Goal: Communication & Community: Participate in discussion

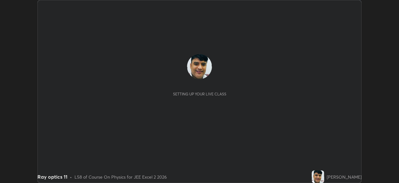
scroll to position [183, 399]
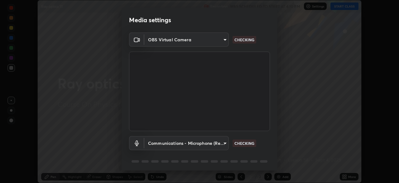
type input "03c1d9060f172c5261930868a8885b82ba90ed4bb89c7d2d1ebbbfabb6a16c2d"
type input "communications"
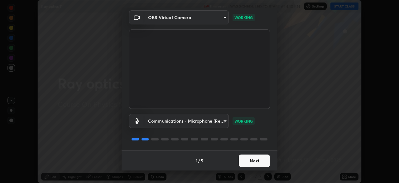
click at [250, 160] on button "Next" at bounding box center [254, 160] width 31 height 12
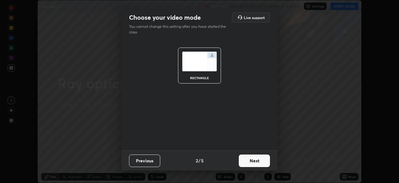
click at [250, 161] on button "Next" at bounding box center [254, 160] width 31 height 12
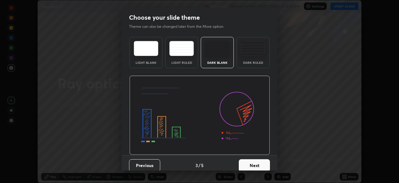
click at [252, 162] on button "Next" at bounding box center [254, 165] width 31 height 12
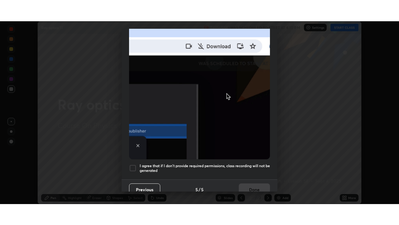
scroll to position [149, 0]
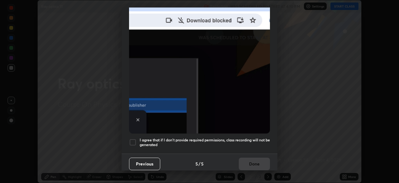
click at [133, 138] on div at bounding box center [132, 141] width 7 height 7
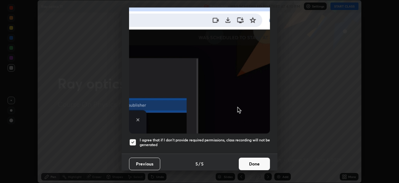
click at [257, 159] on button "Done" at bounding box center [254, 163] width 31 height 12
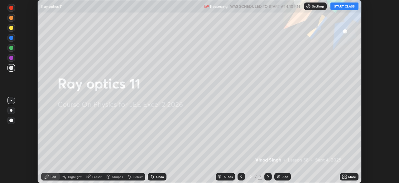
click at [344, 5] on button "START CLASS" at bounding box center [345, 5] width 28 height 7
click at [345, 176] on icon at bounding box center [344, 176] width 5 height 5
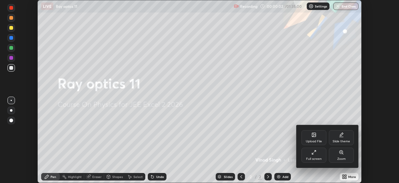
click at [316, 155] on div "Full screen" at bounding box center [314, 154] width 25 height 15
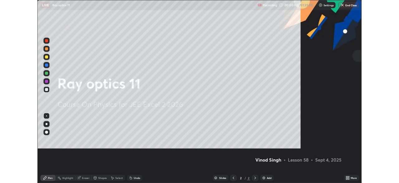
scroll to position [225, 399]
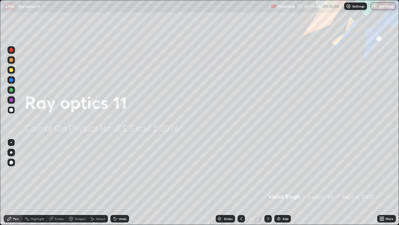
click at [63, 182] on div "Eraser" at bounding box center [59, 218] width 9 height 3
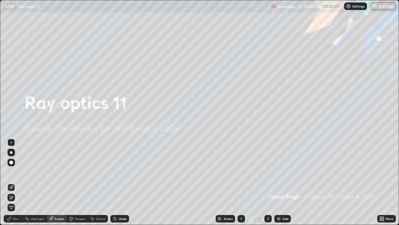
click at [277, 182] on img at bounding box center [278, 218] width 5 height 5
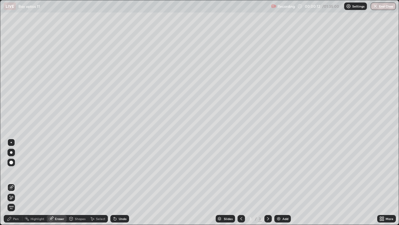
click at [17, 182] on div "Pen" at bounding box center [16, 218] width 6 height 3
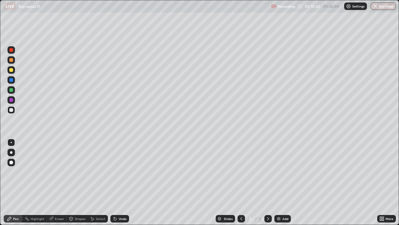
click at [11, 109] on div at bounding box center [11, 110] width 4 height 4
click at [11, 80] on div at bounding box center [11, 80] width 4 height 4
click at [81, 182] on div "Shapes" at bounding box center [80, 218] width 11 height 3
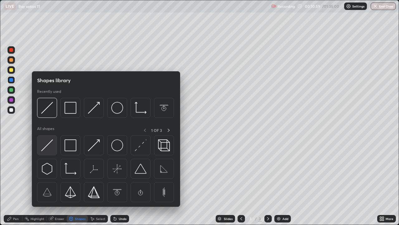
click at [49, 143] on img at bounding box center [47, 145] width 12 height 12
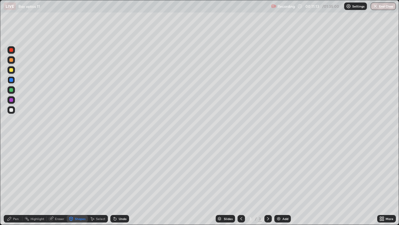
click at [11, 69] on div at bounding box center [11, 70] width 4 height 4
click at [19, 182] on div "Pen" at bounding box center [13, 218] width 19 height 7
click at [11, 100] on div at bounding box center [11, 100] width 4 height 4
click at [60, 182] on div "Eraser" at bounding box center [59, 218] width 9 height 3
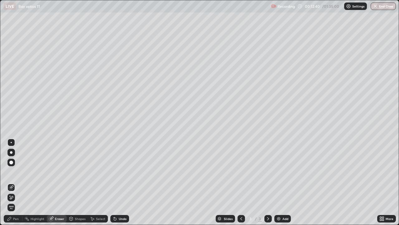
click at [16, 182] on div "Pen" at bounding box center [16, 218] width 6 height 3
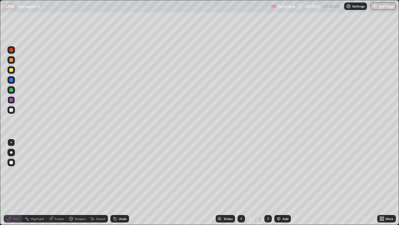
click at [11, 90] on div at bounding box center [11, 90] width 4 height 4
click at [78, 182] on div "Shapes" at bounding box center [80, 218] width 11 height 3
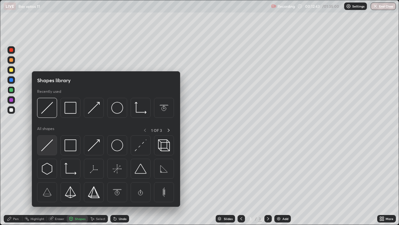
click at [46, 144] on img at bounding box center [47, 145] width 12 height 12
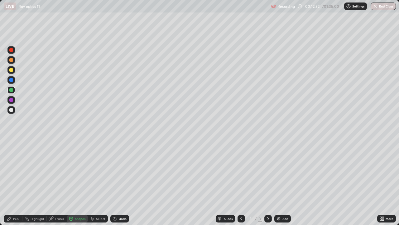
click at [12, 71] on div at bounding box center [11, 70] width 4 height 4
click at [17, 182] on div "Pen" at bounding box center [16, 218] width 6 height 3
click at [279, 182] on img at bounding box center [278, 218] width 5 height 5
click at [10, 90] on div at bounding box center [11, 90] width 4 height 4
click at [11, 109] on div at bounding box center [11, 110] width 4 height 4
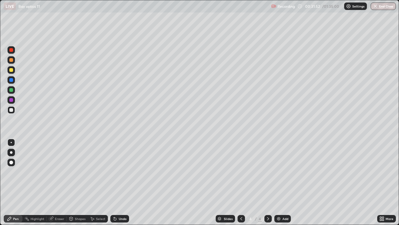
click at [58, 182] on div "Eraser" at bounding box center [59, 218] width 9 height 3
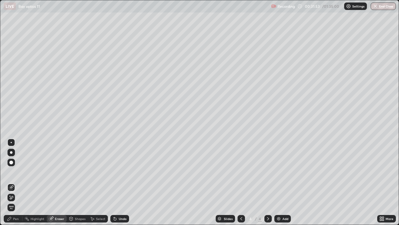
click at [78, 182] on div "Shapes" at bounding box center [80, 218] width 11 height 3
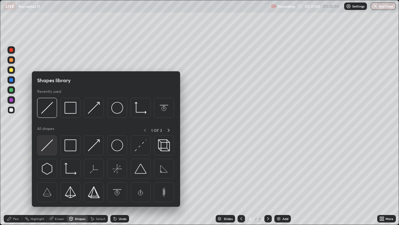
click at [45, 147] on img at bounding box center [47, 145] width 12 height 12
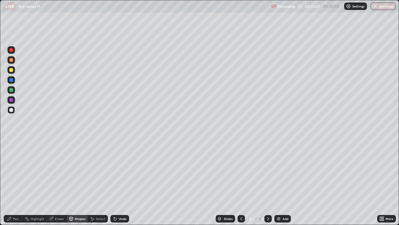
click at [11, 91] on div at bounding box center [11, 90] width 4 height 4
click at [79, 182] on div "Shapes" at bounding box center [80, 218] width 11 height 3
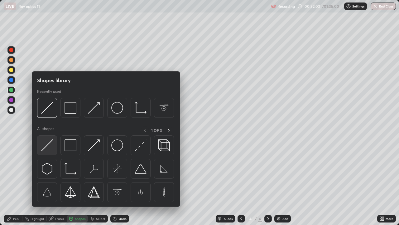
click at [47, 144] on img at bounding box center [47, 145] width 12 height 12
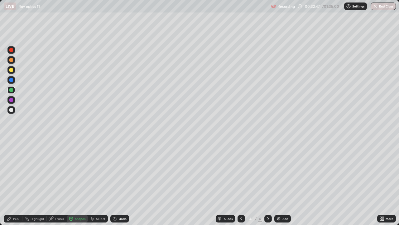
click at [18, 182] on div "Pen" at bounding box center [16, 218] width 6 height 3
click at [10, 110] on div at bounding box center [11, 110] width 4 height 4
click at [58, 182] on div "Eraser" at bounding box center [59, 218] width 9 height 3
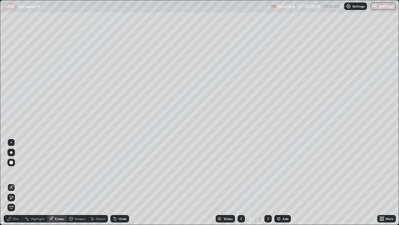
click at [19, 182] on div "Pen" at bounding box center [13, 218] width 19 height 7
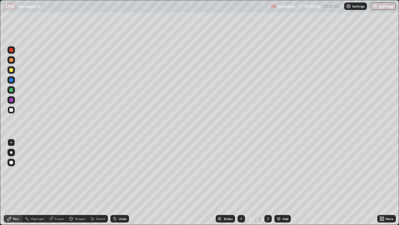
click at [58, 182] on div "Eraser" at bounding box center [59, 218] width 9 height 3
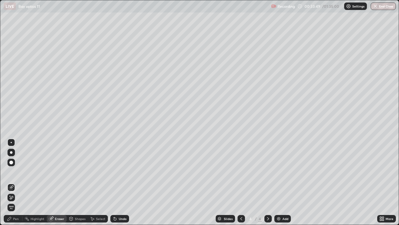
click at [16, 182] on div "Pen" at bounding box center [16, 218] width 6 height 3
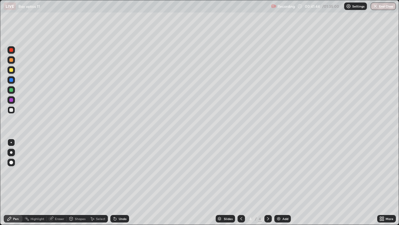
click at [277, 182] on img at bounding box center [278, 218] width 5 height 5
click at [238, 182] on div at bounding box center [241, 218] width 7 height 7
click at [268, 182] on icon at bounding box center [268, 218] width 5 height 5
click at [60, 182] on div "Eraser" at bounding box center [59, 218] width 9 height 3
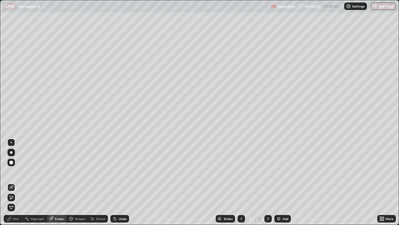
click at [17, 182] on div "Pen" at bounding box center [16, 218] width 6 height 3
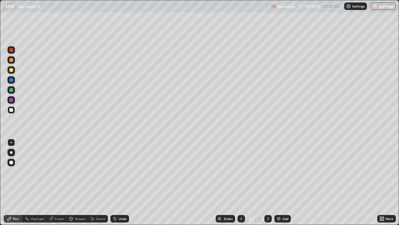
click at [59, 182] on div "Eraser" at bounding box center [59, 218] width 9 height 3
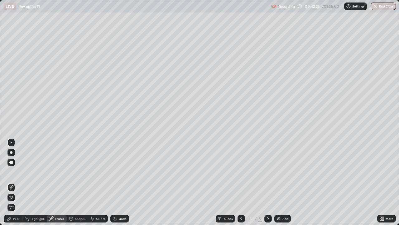
click at [18, 182] on div "Pen" at bounding box center [13, 218] width 19 height 7
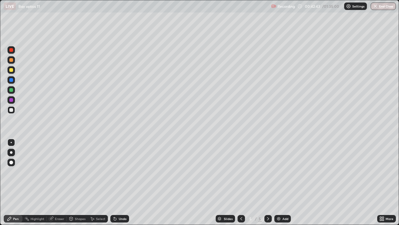
click at [240, 182] on icon at bounding box center [241, 218] width 5 height 5
click at [268, 182] on icon at bounding box center [268, 218] width 5 height 5
click at [61, 182] on div "Eraser" at bounding box center [59, 218] width 9 height 3
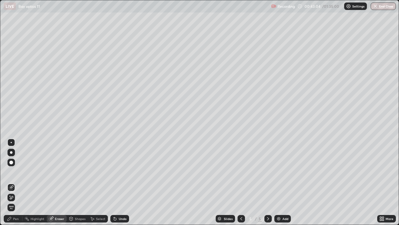
click at [18, 182] on div "Pen" at bounding box center [16, 218] width 6 height 3
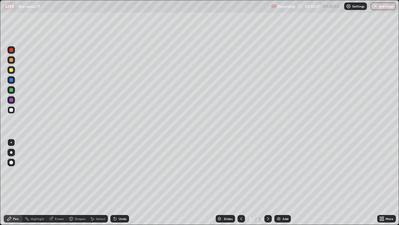
click at [241, 182] on icon at bounding box center [241, 218] width 5 height 5
click at [267, 182] on icon at bounding box center [268, 218] width 5 height 5
click at [240, 182] on icon at bounding box center [241, 218] width 5 height 5
click at [267, 182] on icon at bounding box center [268, 218] width 5 height 5
click at [241, 182] on icon at bounding box center [241, 218] width 5 height 5
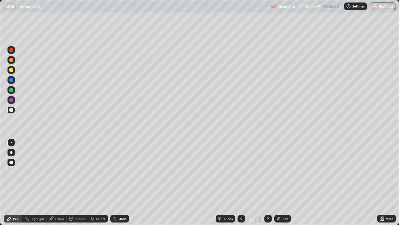
click at [267, 182] on icon at bounding box center [268, 218] width 5 height 5
click at [61, 182] on div "Eraser" at bounding box center [59, 218] width 9 height 3
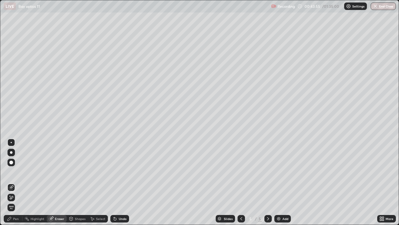
click at [18, 182] on div "Pen" at bounding box center [13, 218] width 19 height 7
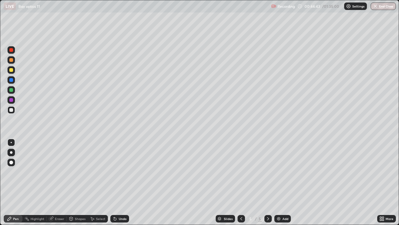
click at [59, 182] on div "Eraser" at bounding box center [59, 218] width 9 height 3
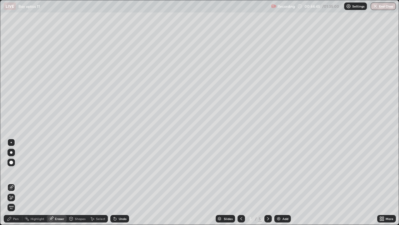
click at [17, 182] on div "Pen" at bounding box center [16, 218] width 6 height 3
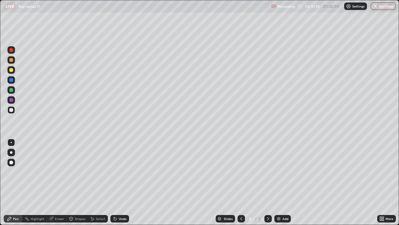
click at [279, 182] on img at bounding box center [278, 218] width 5 height 5
click at [78, 182] on div "Shapes" at bounding box center [80, 218] width 11 height 3
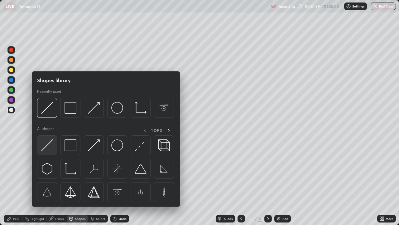
click at [47, 145] on img at bounding box center [47, 145] width 12 height 12
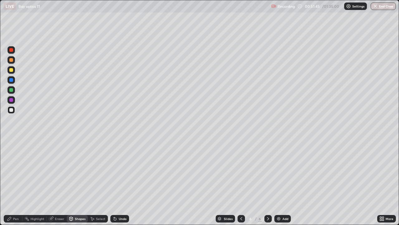
click at [81, 182] on div "Shapes" at bounding box center [80, 218] width 11 height 3
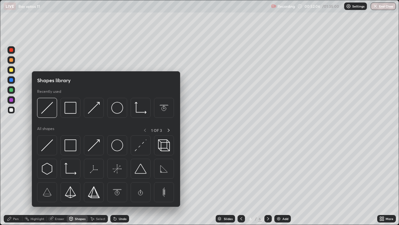
click at [18, 167] on div "Erase all" at bounding box center [11, 112] width 15 height 200
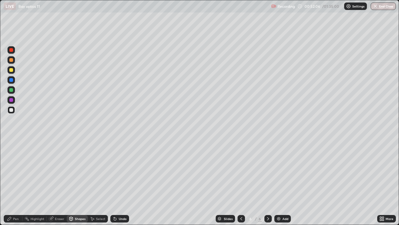
click at [15, 182] on div "Pen" at bounding box center [16, 218] width 6 height 3
click at [13, 89] on div at bounding box center [11, 90] width 4 height 4
click at [61, 182] on div "Eraser" at bounding box center [59, 218] width 9 height 3
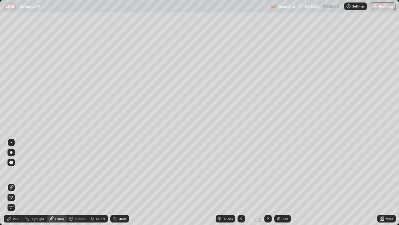
click at [18, 182] on div "Pen" at bounding box center [16, 218] width 6 height 3
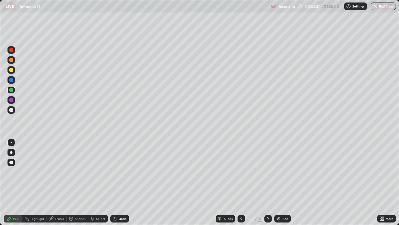
click at [12, 70] on div at bounding box center [11, 70] width 4 height 4
click at [83, 182] on div "Shapes" at bounding box center [80, 218] width 11 height 3
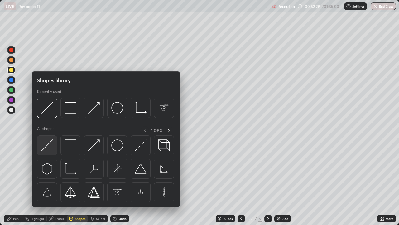
click at [51, 141] on img at bounding box center [47, 145] width 12 height 12
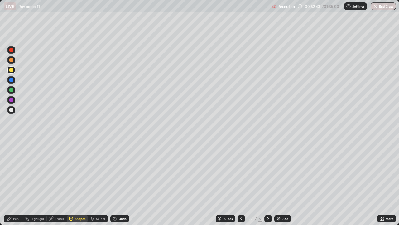
click at [17, 182] on div "Pen" at bounding box center [16, 218] width 6 height 3
click at [12, 79] on div at bounding box center [11, 80] width 4 height 4
click at [78, 182] on div "Shapes" at bounding box center [80, 218] width 11 height 3
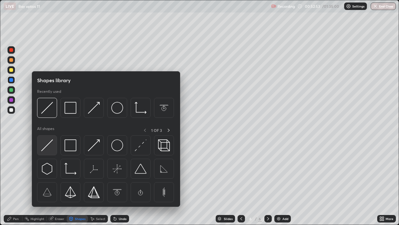
click at [49, 144] on img at bounding box center [47, 145] width 12 height 12
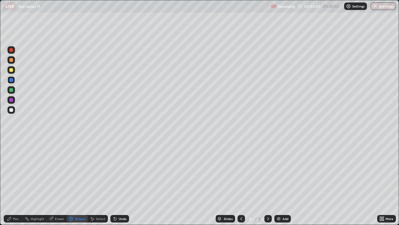
click at [18, 182] on div "Pen" at bounding box center [16, 218] width 6 height 3
click at [11, 61] on div at bounding box center [11, 60] width 4 height 4
click at [78, 182] on div "Shapes" at bounding box center [80, 218] width 11 height 3
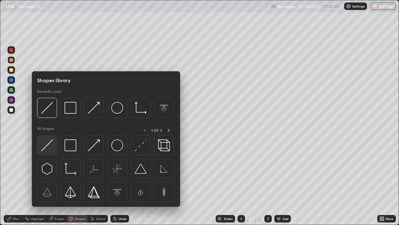
click at [46, 146] on img at bounding box center [47, 145] width 12 height 12
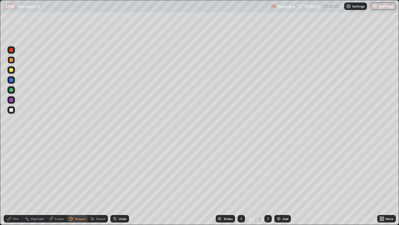
click at [60, 182] on div "Eraser" at bounding box center [59, 218] width 9 height 3
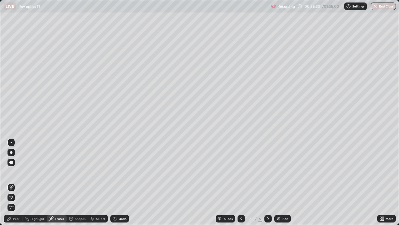
click at [15, 182] on div "Pen" at bounding box center [16, 218] width 6 height 3
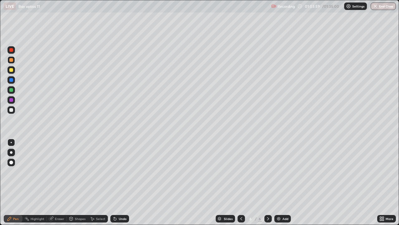
click at [59, 182] on div "Eraser" at bounding box center [59, 218] width 9 height 3
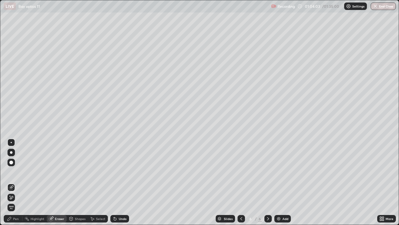
click at [17, 182] on div "Pen" at bounding box center [16, 218] width 6 height 3
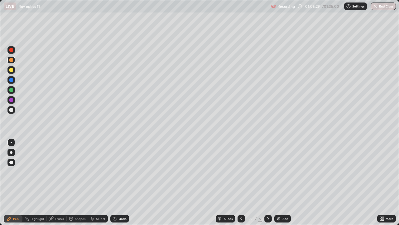
click at [59, 182] on div "Eraser" at bounding box center [59, 218] width 9 height 3
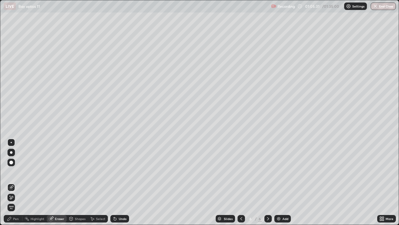
click at [15, 182] on div "Pen" at bounding box center [16, 218] width 6 height 3
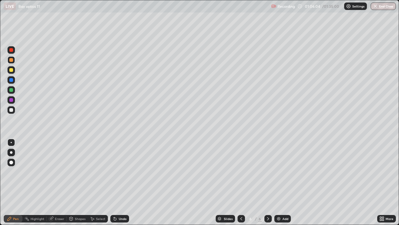
click at [60, 182] on div "Eraser" at bounding box center [59, 218] width 9 height 3
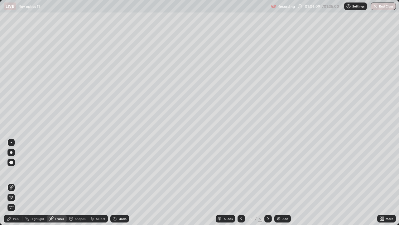
click at [16, 182] on div "Pen" at bounding box center [16, 218] width 6 height 3
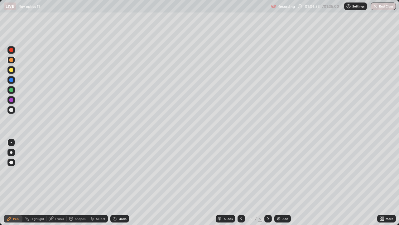
click at [60, 182] on div "Eraser" at bounding box center [59, 218] width 9 height 3
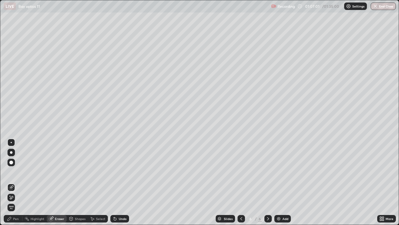
click at [17, 182] on div "Pen" at bounding box center [16, 218] width 6 height 3
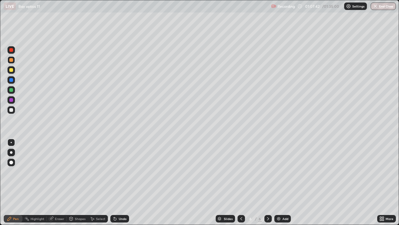
click at [58, 182] on div "Eraser" at bounding box center [59, 218] width 9 height 3
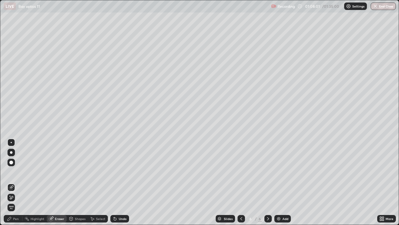
click at [16, 182] on div "Pen" at bounding box center [16, 218] width 6 height 3
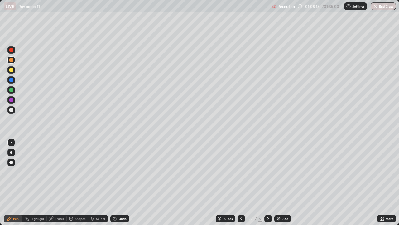
click at [59, 182] on div "Eraser" at bounding box center [57, 218] width 20 height 7
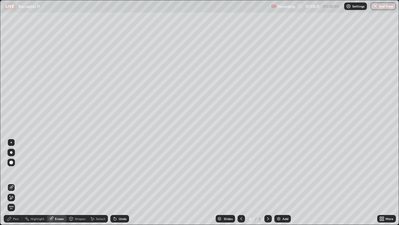
click at [18, 182] on div "Pen" at bounding box center [16, 218] width 6 height 3
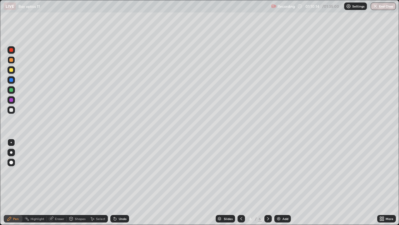
click at [60, 182] on div "Eraser" at bounding box center [59, 218] width 9 height 3
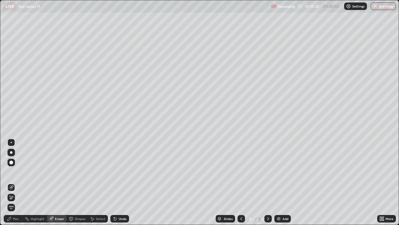
click at [17, 182] on div "Pen" at bounding box center [16, 218] width 6 height 3
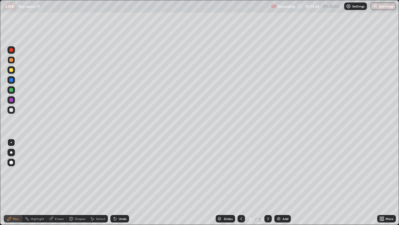
click at [100, 182] on div "Select" at bounding box center [100, 218] width 9 height 3
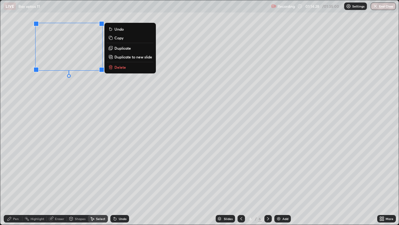
click at [120, 67] on p "Delete" at bounding box center [121, 67] width 12 height 5
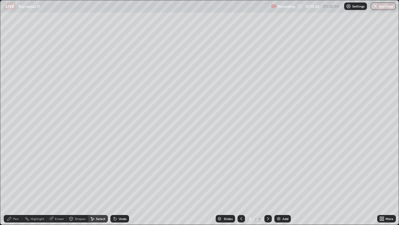
click at [280, 182] on div "Add" at bounding box center [283, 218] width 17 height 7
click at [17, 182] on div "Pen" at bounding box center [16, 218] width 6 height 3
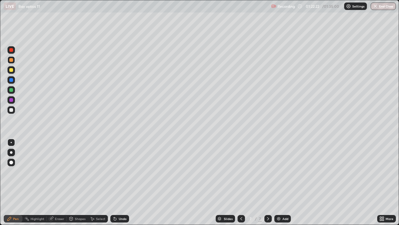
click at [11, 110] on div at bounding box center [11, 110] width 4 height 4
click at [61, 182] on div "Eraser" at bounding box center [59, 218] width 9 height 3
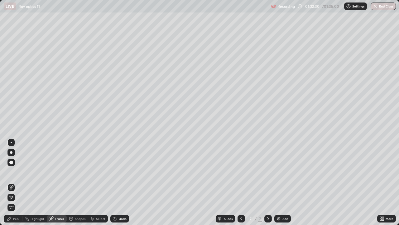
click at [17, 182] on div "Pen" at bounding box center [16, 218] width 6 height 3
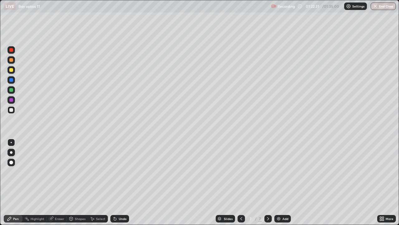
click at [83, 182] on div "Shapes" at bounding box center [77, 218] width 21 height 12
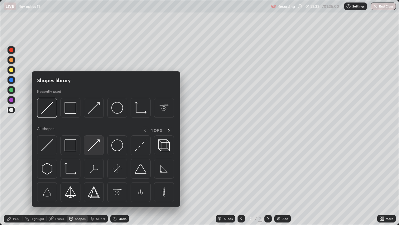
click at [92, 148] on img at bounding box center [94, 145] width 12 height 12
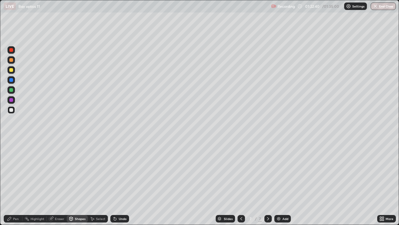
click at [11, 90] on div at bounding box center [11, 90] width 4 height 4
click at [61, 182] on div "Eraser" at bounding box center [59, 218] width 9 height 3
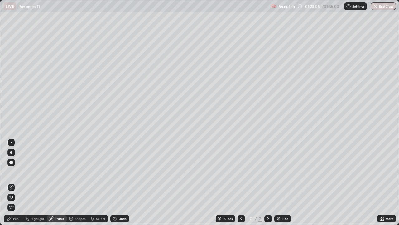
click at [14, 182] on div "Pen" at bounding box center [13, 218] width 19 height 7
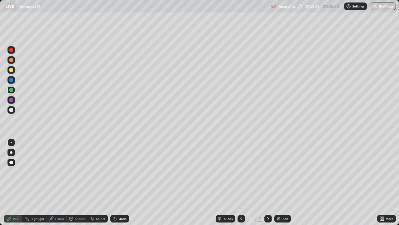
click at [11, 100] on div at bounding box center [11, 100] width 4 height 4
click at [11, 80] on div at bounding box center [11, 80] width 4 height 4
click at [78, 182] on div "Shapes" at bounding box center [77, 218] width 21 height 7
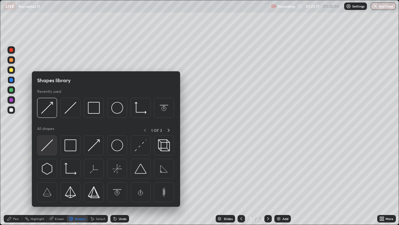
click at [51, 141] on img at bounding box center [47, 145] width 12 height 12
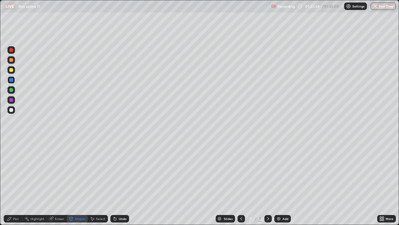
click at [58, 182] on div "Eraser" at bounding box center [59, 218] width 9 height 3
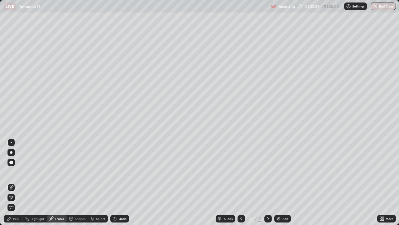
click at [17, 182] on div "Pen" at bounding box center [16, 218] width 6 height 3
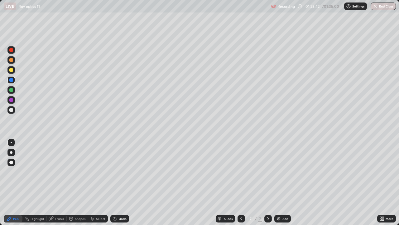
click at [12, 100] on div at bounding box center [11, 100] width 4 height 4
click at [58, 182] on div "Eraser" at bounding box center [59, 218] width 9 height 3
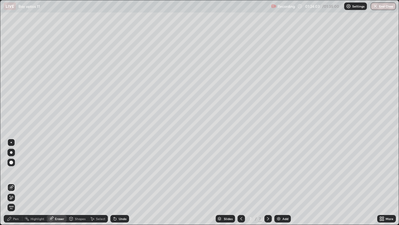
click at [15, 182] on div "Pen" at bounding box center [16, 218] width 6 height 3
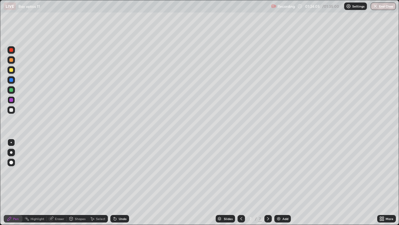
click at [12, 69] on div at bounding box center [11, 70] width 4 height 4
click at [10, 60] on div at bounding box center [11, 60] width 4 height 4
click at [17, 182] on div "Pen" at bounding box center [13, 218] width 19 height 7
click at [11, 110] on div at bounding box center [11, 110] width 4 height 4
click at [12, 71] on div at bounding box center [11, 70] width 4 height 4
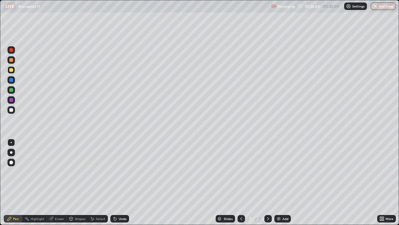
click at [79, 182] on div "Shapes" at bounding box center [80, 218] width 11 height 3
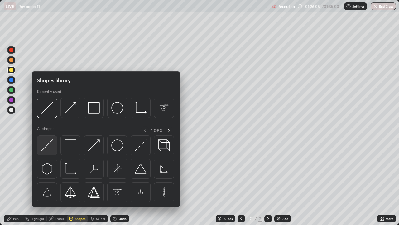
click at [44, 148] on img at bounding box center [47, 145] width 12 height 12
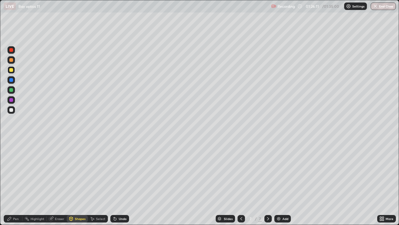
click at [14, 182] on div "Pen" at bounding box center [13, 218] width 19 height 7
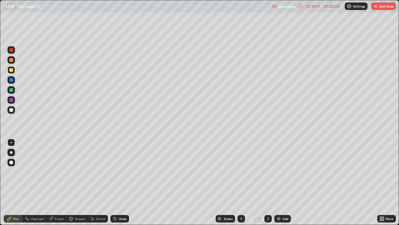
click at [63, 182] on div "Eraser" at bounding box center [57, 218] width 20 height 7
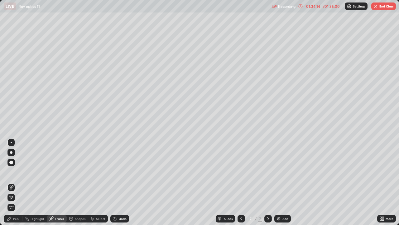
click at [18, 182] on div "Pen" at bounding box center [16, 218] width 6 height 3
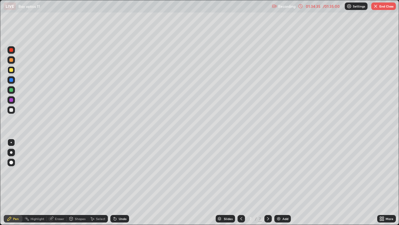
click at [60, 182] on div "Eraser" at bounding box center [59, 218] width 9 height 3
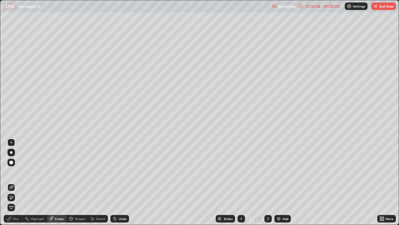
click at [17, 182] on div "Pen" at bounding box center [16, 218] width 6 height 3
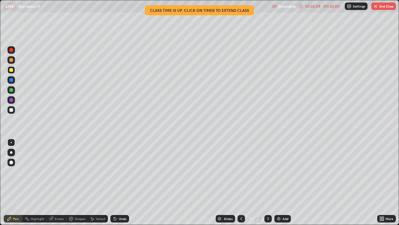
click at [61, 182] on div "Eraser" at bounding box center [59, 218] width 9 height 3
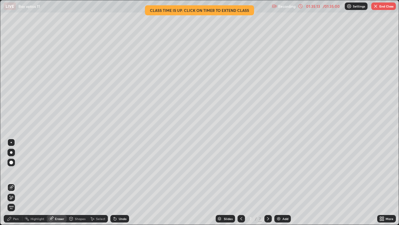
click at [17, 182] on div "Pen" at bounding box center [16, 218] width 6 height 3
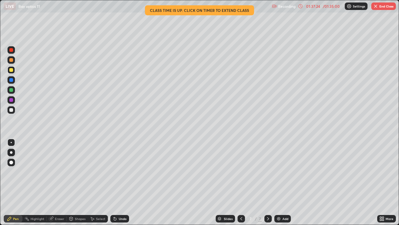
click at [61, 182] on div "Eraser" at bounding box center [59, 218] width 9 height 3
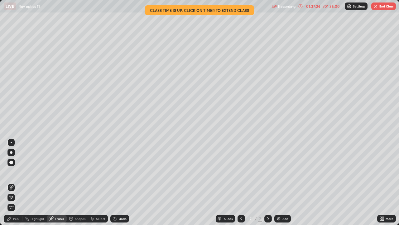
click at [82, 182] on div "Shapes" at bounding box center [80, 218] width 11 height 3
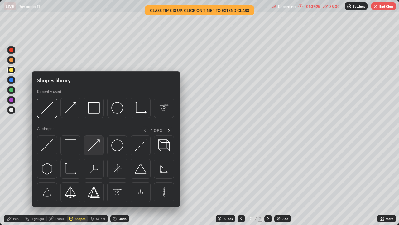
click at [93, 146] on img at bounding box center [94, 145] width 12 height 12
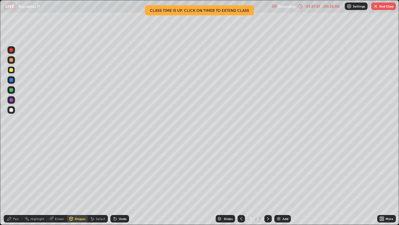
click at [12, 111] on div at bounding box center [11, 110] width 4 height 4
click at [80, 182] on div "Shapes" at bounding box center [80, 218] width 11 height 3
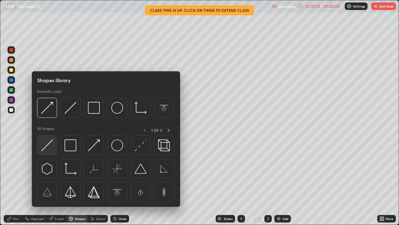
click at [46, 146] on img at bounding box center [47, 145] width 12 height 12
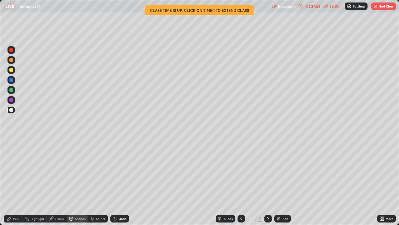
click at [16, 182] on div "Pen" at bounding box center [16, 218] width 6 height 3
click at [61, 182] on div "Eraser" at bounding box center [59, 218] width 9 height 3
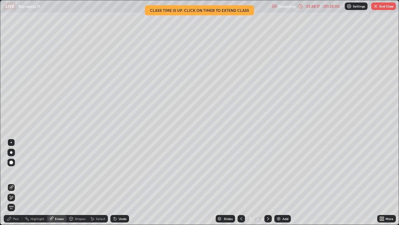
click at [17, 182] on div "Pen" at bounding box center [16, 218] width 6 height 3
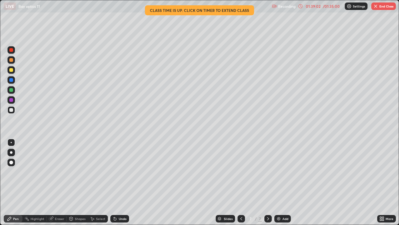
click at [60, 182] on div "Eraser" at bounding box center [59, 218] width 9 height 3
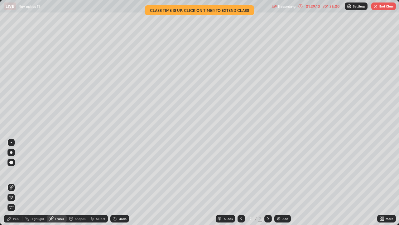
click at [16, 182] on div "Pen" at bounding box center [16, 218] width 6 height 3
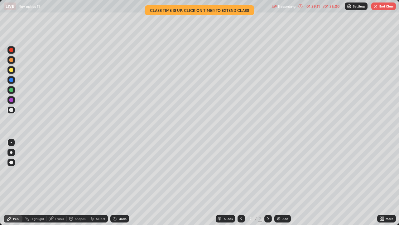
click at [12, 99] on div at bounding box center [11, 100] width 4 height 4
click at [374, 8] on img "button" at bounding box center [376, 6] width 5 height 5
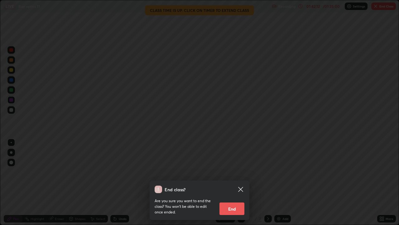
click at [234, 182] on button "End" at bounding box center [232, 208] width 25 height 12
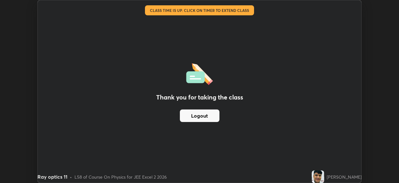
scroll to position [31025, 30808]
